Goal: Use online tool/utility

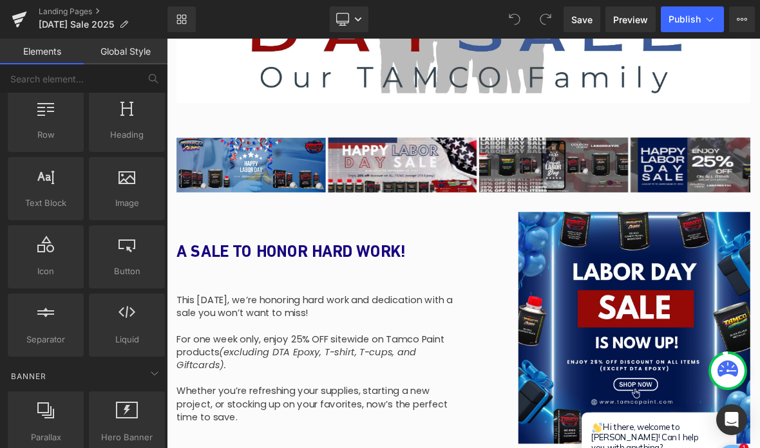
scroll to position [42, 0]
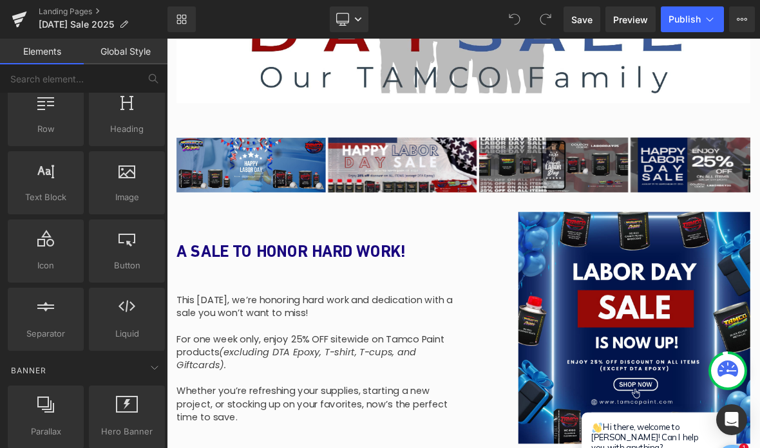
click at [62, 186] on div at bounding box center [46, 176] width 68 height 29
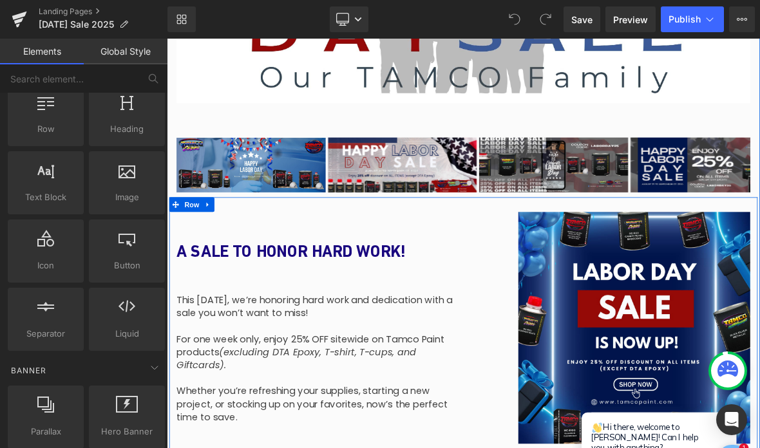
click at [547, 249] on div at bounding box center [556, 248] width 773 height 3
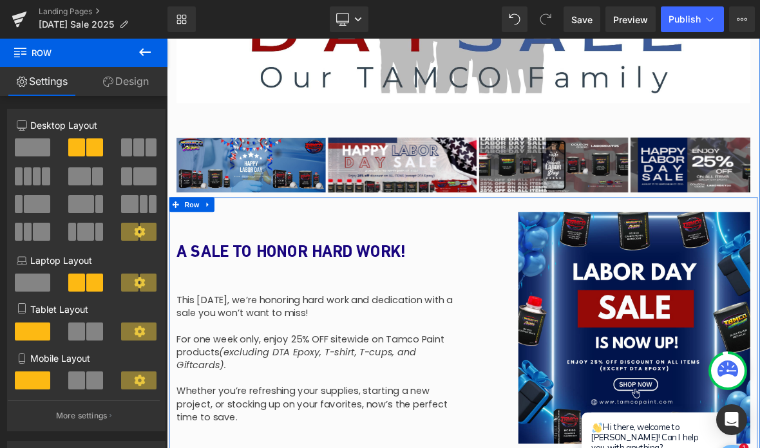
click at [151, 50] on icon at bounding box center [144, 51] width 15 height 15
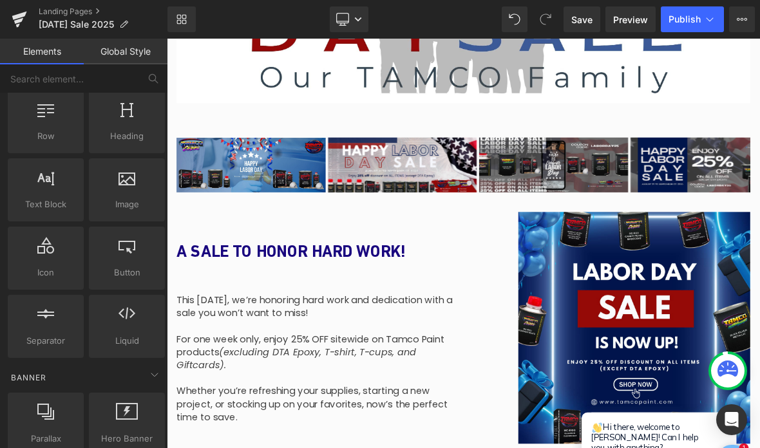
scroll to position [26, 0]
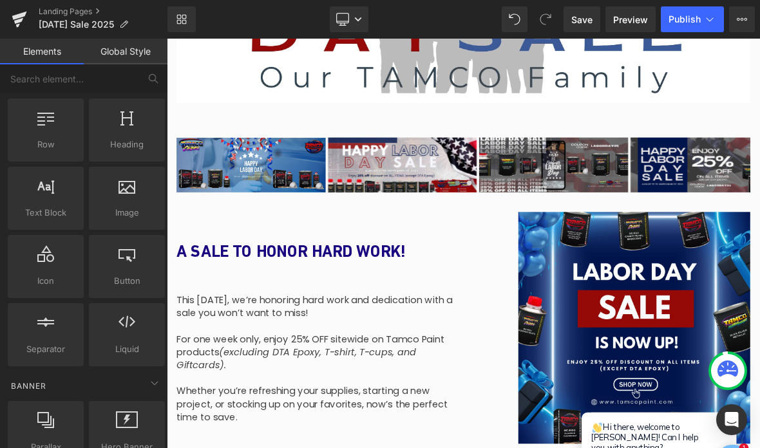
click at [45, 192] on icon at bounding box center [45, 185] width 17 height 17
click at [43, 206] on span "Text Block" at bounding box center [46, 213] width 68 height 14
click at [47, 204] on div at bounding box center [46, 191] width 68 height 29
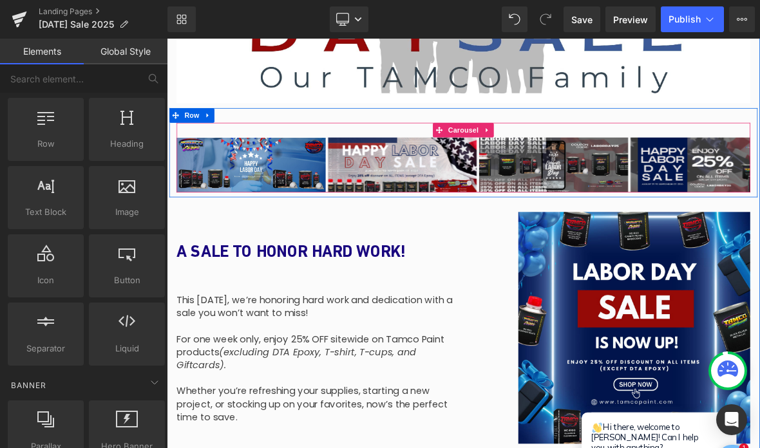
click at [533, 238] on div at bounding box center [557, 239] width 754 height 3
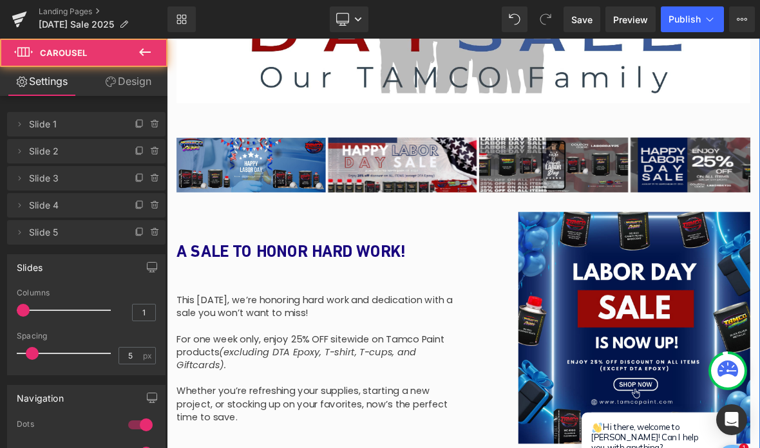
click at [167, 39] on div at bounding box center [167, 39] width 0 height 0
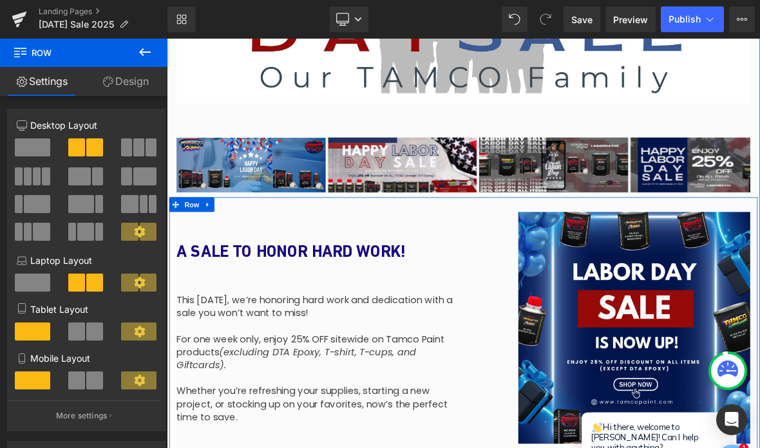
click at [150, 44] on button at bounding box center [144, 53] width 45 height 28
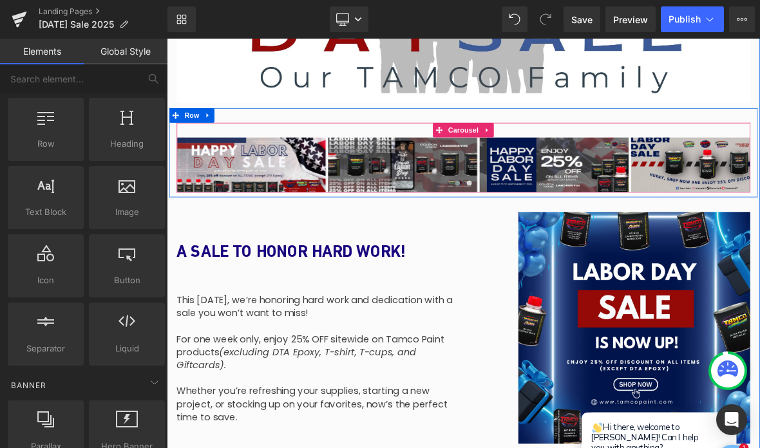
click at [491, 247] on div "Image A SALE TO HONOR HARD WORK! Heading This [DATE], we’re honoring hard work …" at bounding box center [556, 412] width 773 height 330
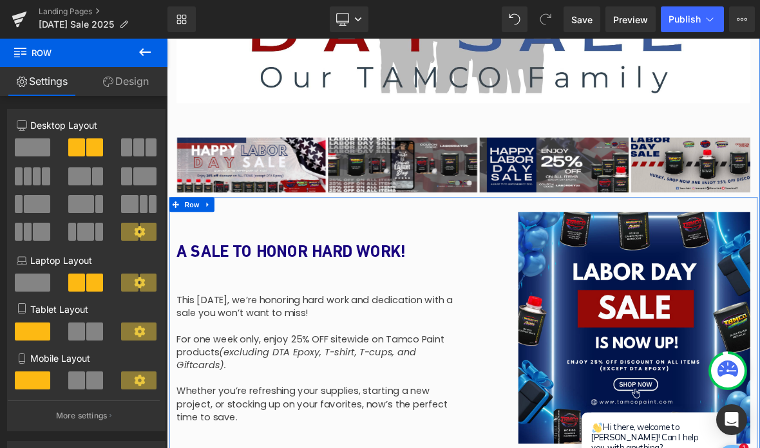
click at [741, 19] on icon at bounding box center [742, 19] width 3 height 3
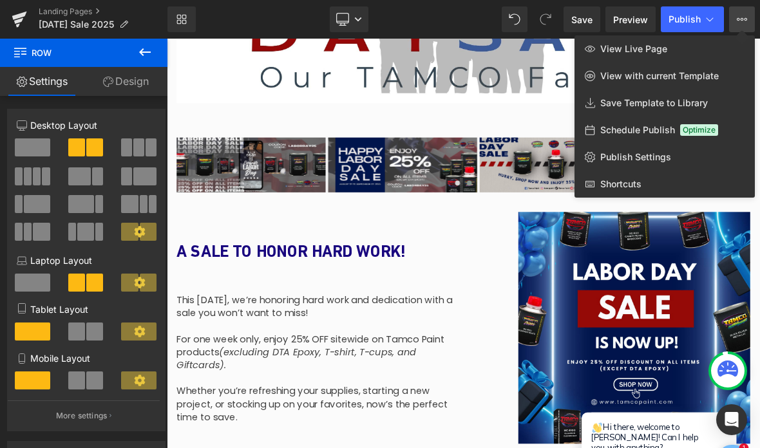
click at [736, 19] on button "View Live Page View with current Template Save Template to Library Schedule Pub…" at bounding box center [742, 19] width 26 height 26
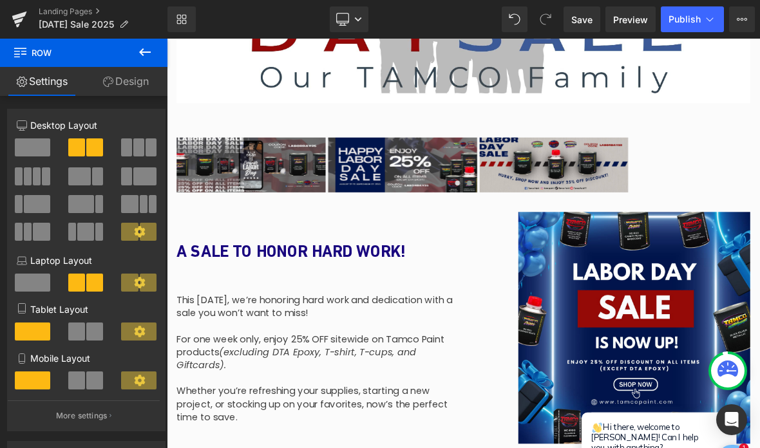
click at [144, 53] on icon at bounding box center [144, 51] width 15 height 15
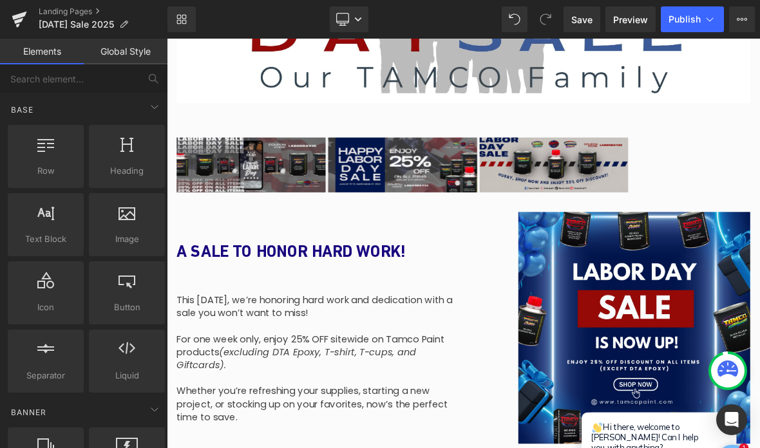
scroll to position [0, 0]
click at [167, 39] on div at bounding box center [167, 39] width 0 height 0
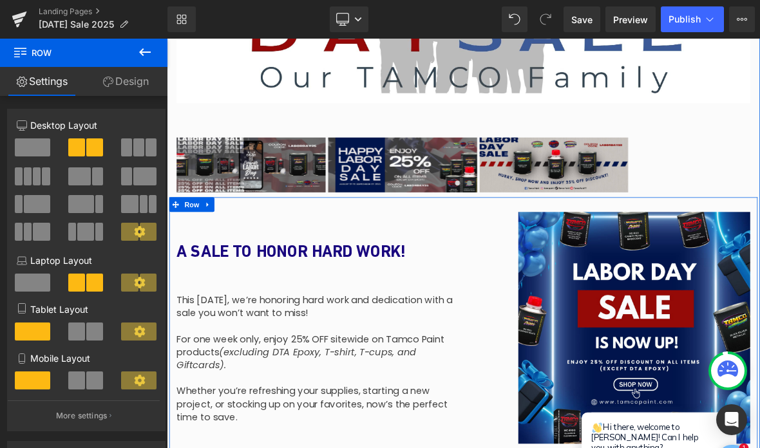
click at [148, 55] on icon at bounding box center [144, 51] width 15 height 15
